Goal: Register for event/course

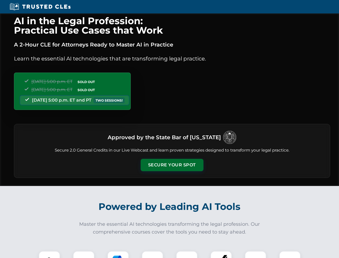
click at [172, 165] on button "Secure Your Spot" at bounding box center [172, 165] width 63 height 12
click at [49, 255] on img at bounding box center [50, 262] width 16 height 16
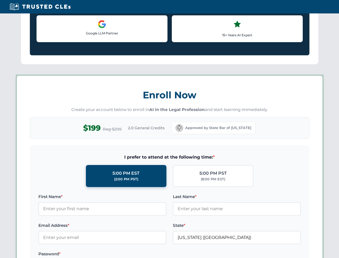
click at [118, 255] on label "Password *" at bounding box center [102, 254] width 128 height 6
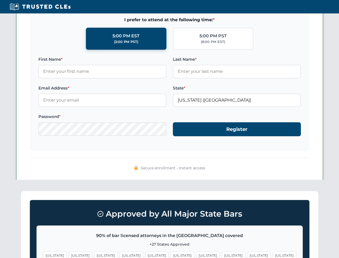
click at [248, 255] on span "[US_STATE]" at bounding box center [259, 256] width 23 height 8
